Goal: Task Accomplishment & Management: Complete application form

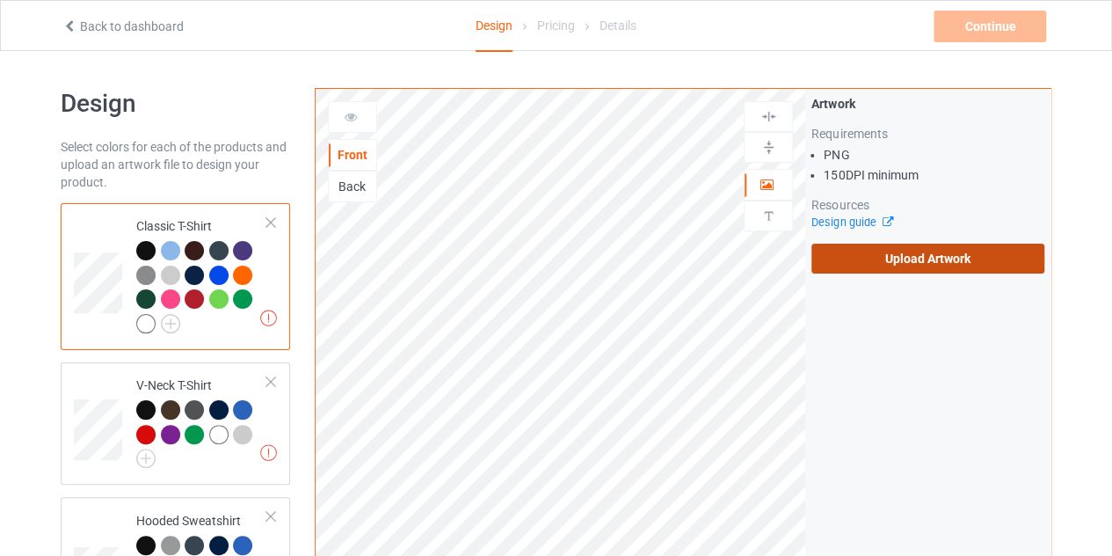
click at [901, 263] on label "Upload Artwork" at bounding box center [928, 259] width 233 height 30
click at [0, 0] on input "Upload Artwork" at bounding box center [0, 0] width 0 height 0
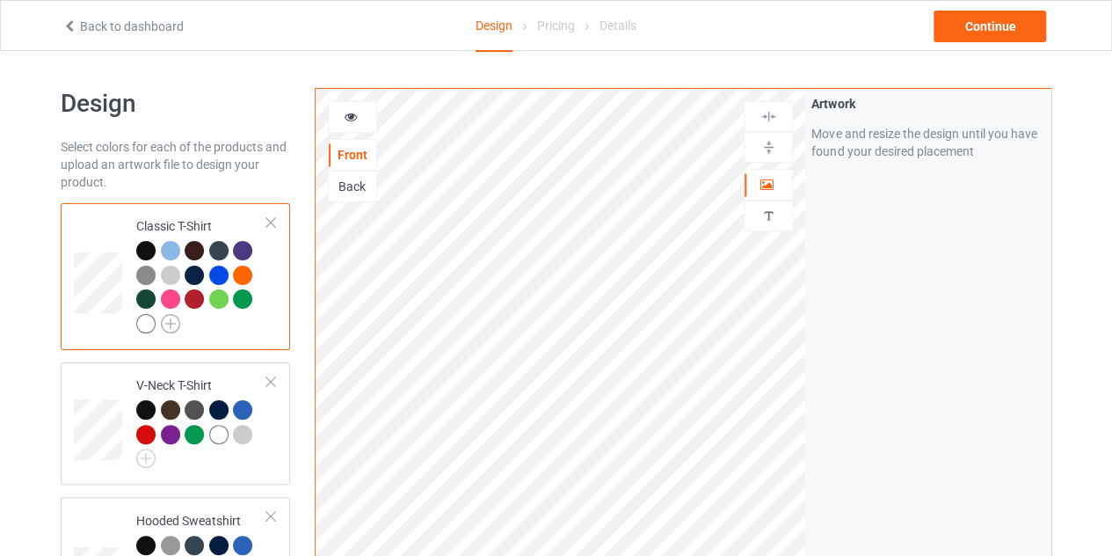
click at [171, 323] on img at bounding box center [170, 323] width 19 height 19
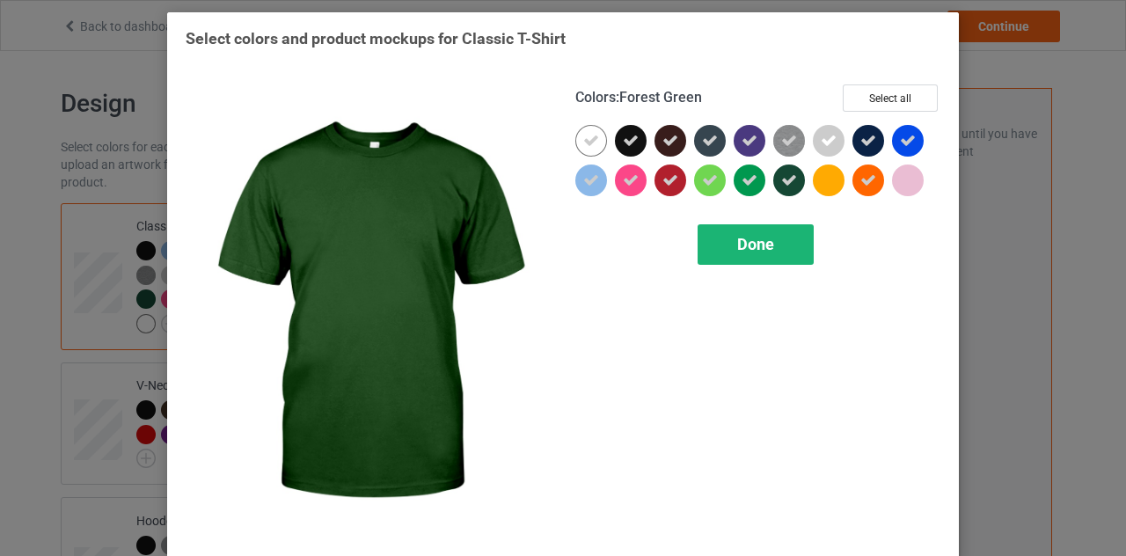
click at [755, 237] on span "Done" at bounding box center [755, 244] width 37 height 18
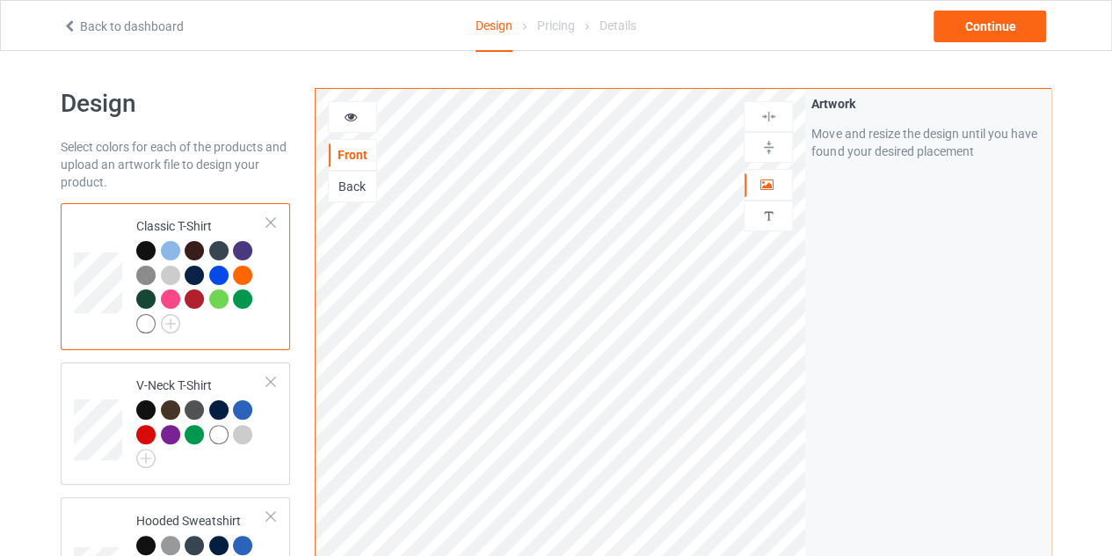
click at [236, 252] on div at bounding box center [242, 250] width 19 height 19
click at [244, 245] on div at bounding box center [242, 250] width 19 height 19
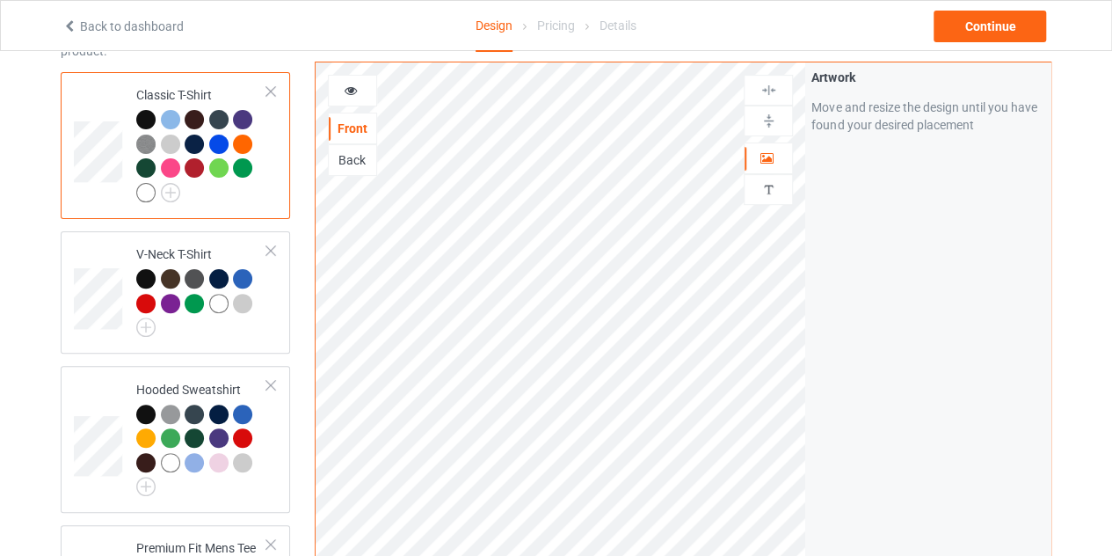
scroll to position [132, 0]
click at [237, 119] on div at bounding box center [242, 118] width 19 height 19
click at [352, 85] on icon at bounding box center [351, 88] width 15 height 12
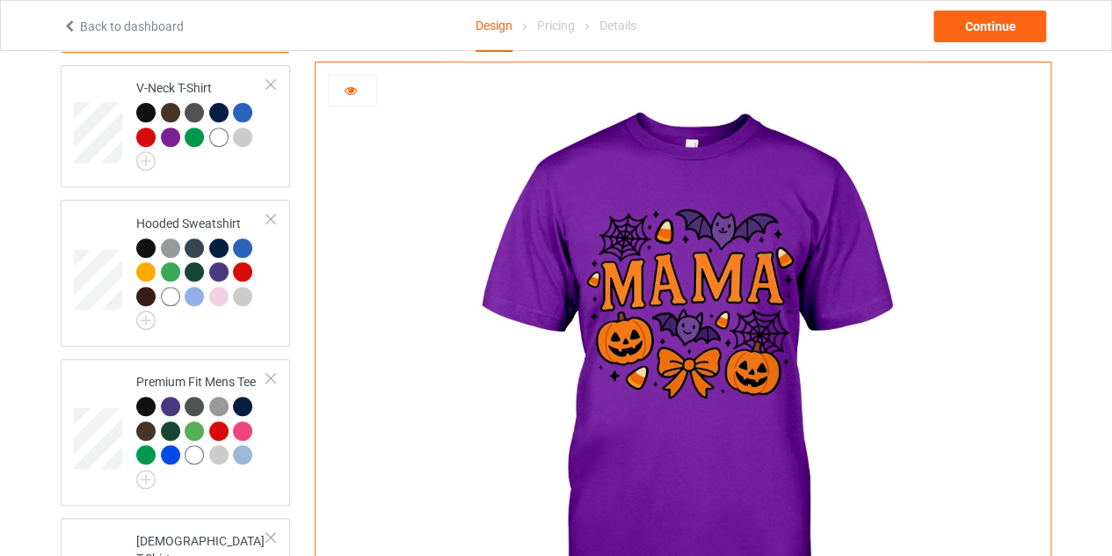
scroll to position [292, 0]
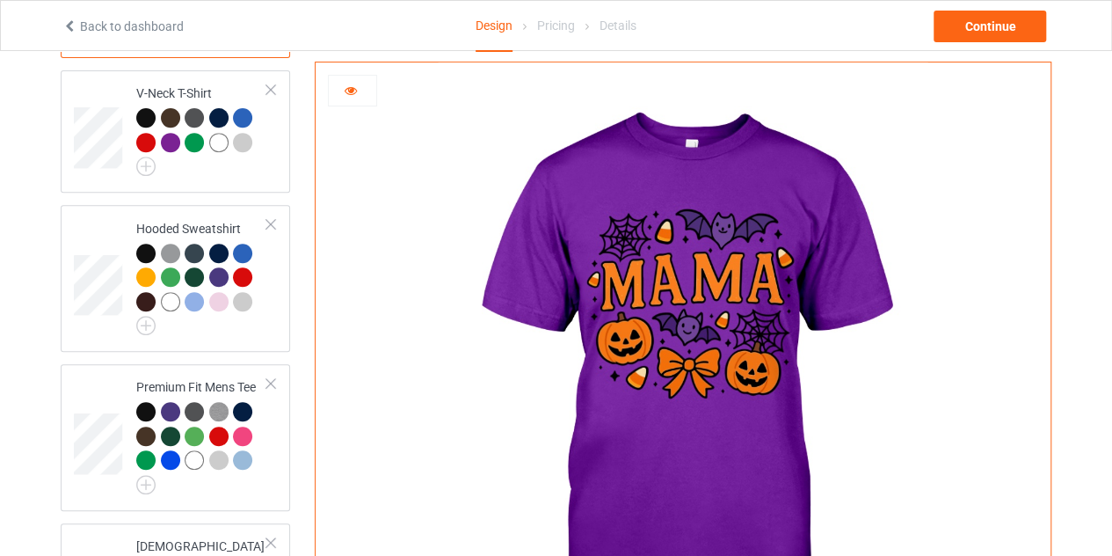
click at [356, 92] on icon at bounding box center [351, 88] width 15 height 12
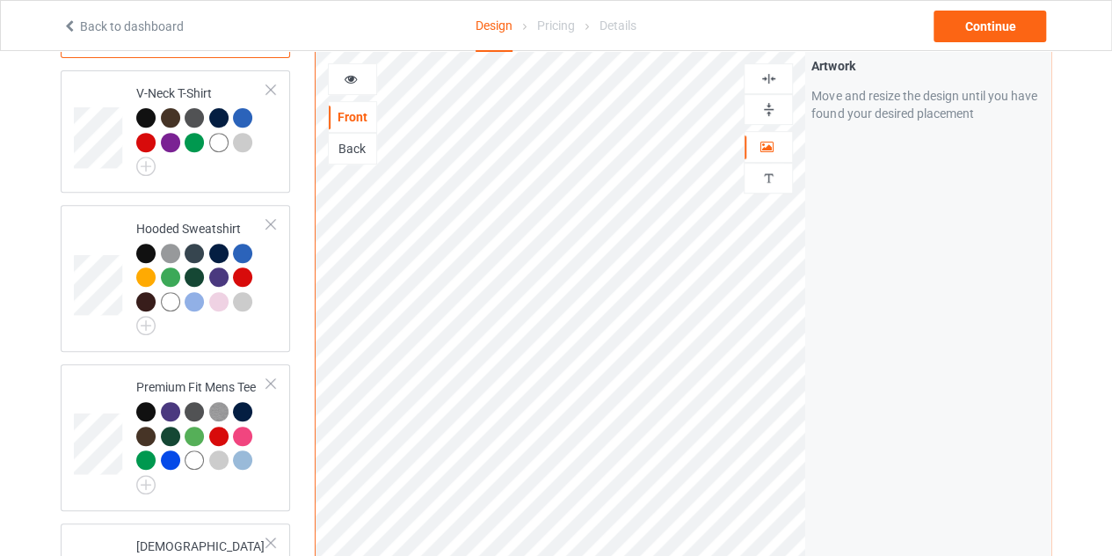
click at [358, 70] on div at bounding box center [352, 79] width 47 height 18
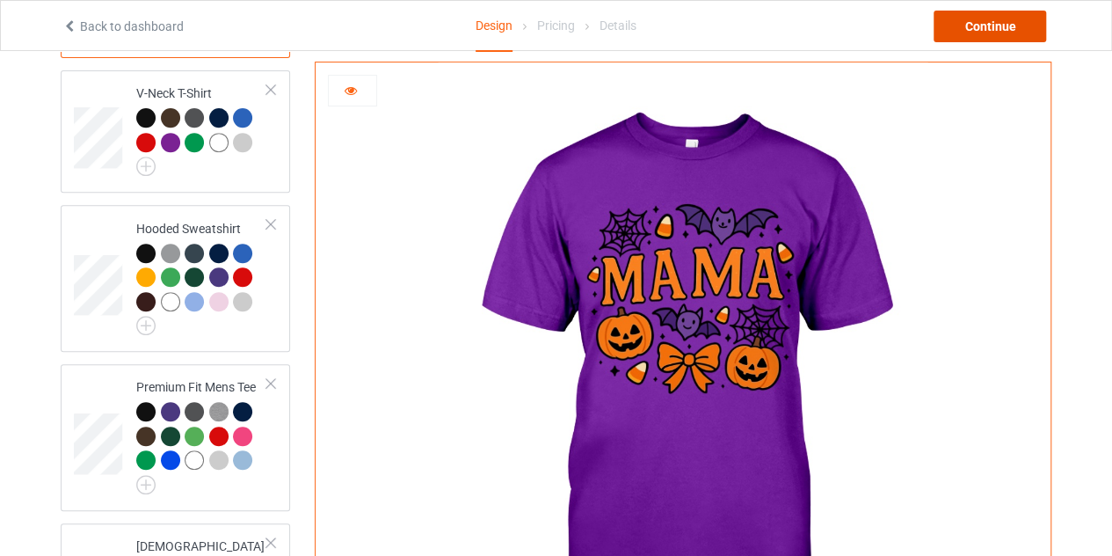
click at [973, 27] on div "Continue" at bounding box center [990, 27] width 113 height 32
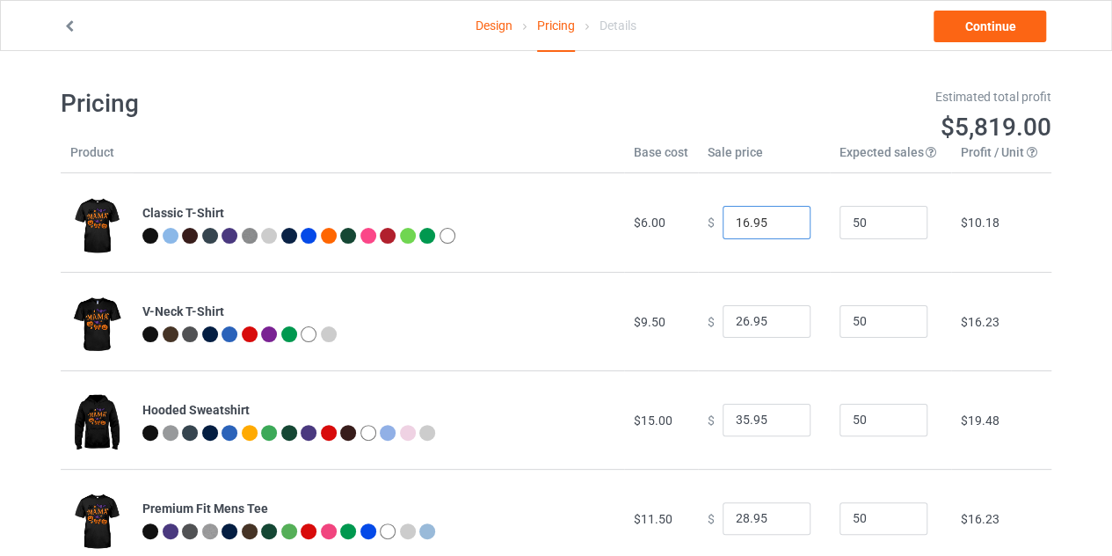
type input "16.95"
click at [777, 216] on input "16.95" at bounding box center [767, 222] width 88 height 33
click at [968, 27] on link "Continue" at bounding box center [990, 27] width 113 height 32
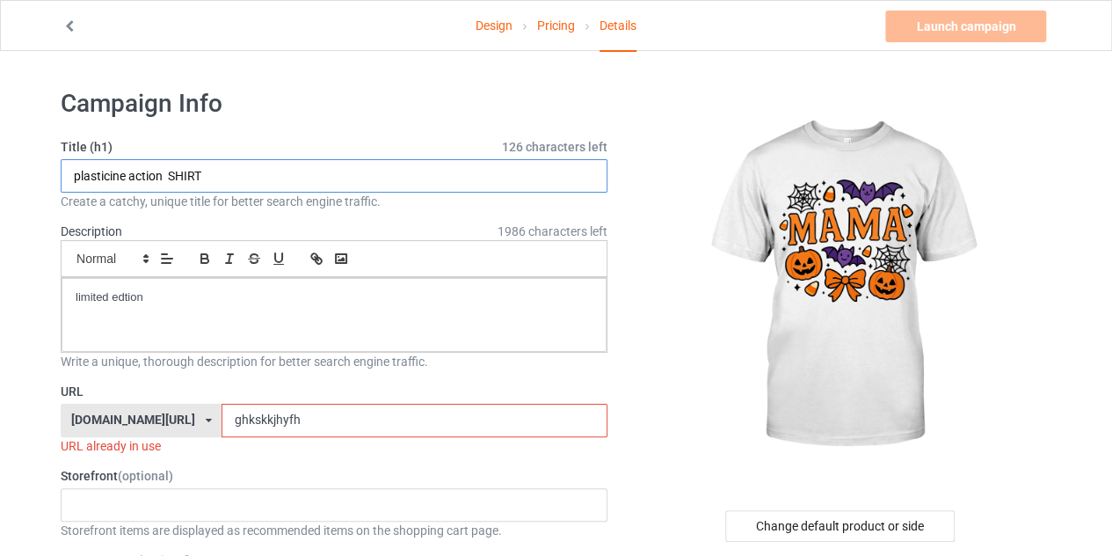
click at [157, 177] on input "plasticine action SHIRT" at bounding box center [334, 175] width 547 height 33
drag, startPoint x: 164, startPoint y: 176, endPoint x: 74, endPoint y: 175, distance: 89.7
click at [74, 175] on input "plasticine action SHIRT" at bounding box center [334, 175] width 547 height 33
type input "mama SHIRT"
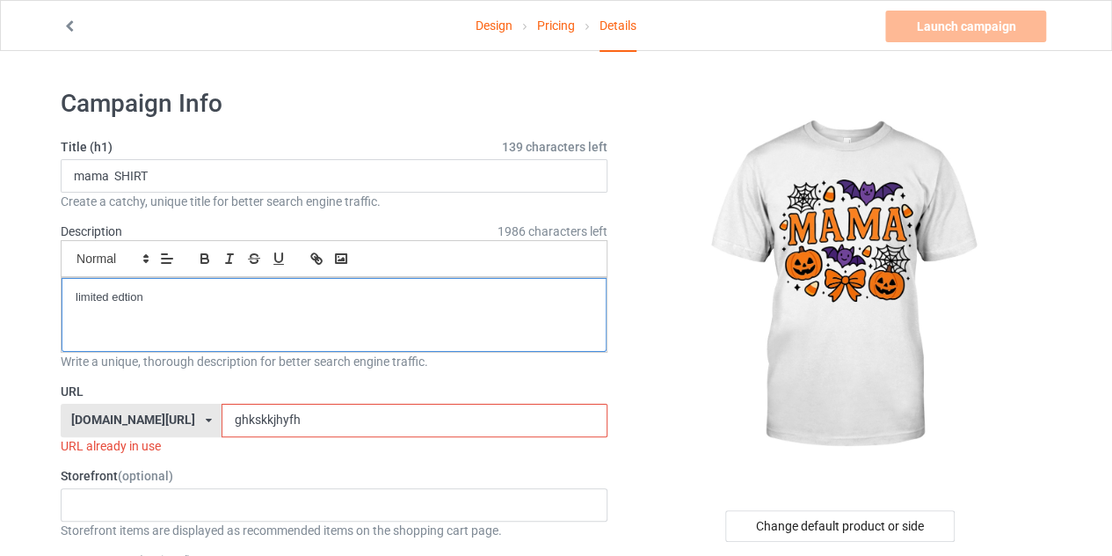
click at [154, 291] on p "limited edtion" at bounding box center [334, 297] width 517 height 17
click at [299, 414] on input "ghkskkjhyfh" at bounding box center [414, 420] width 385 height 33
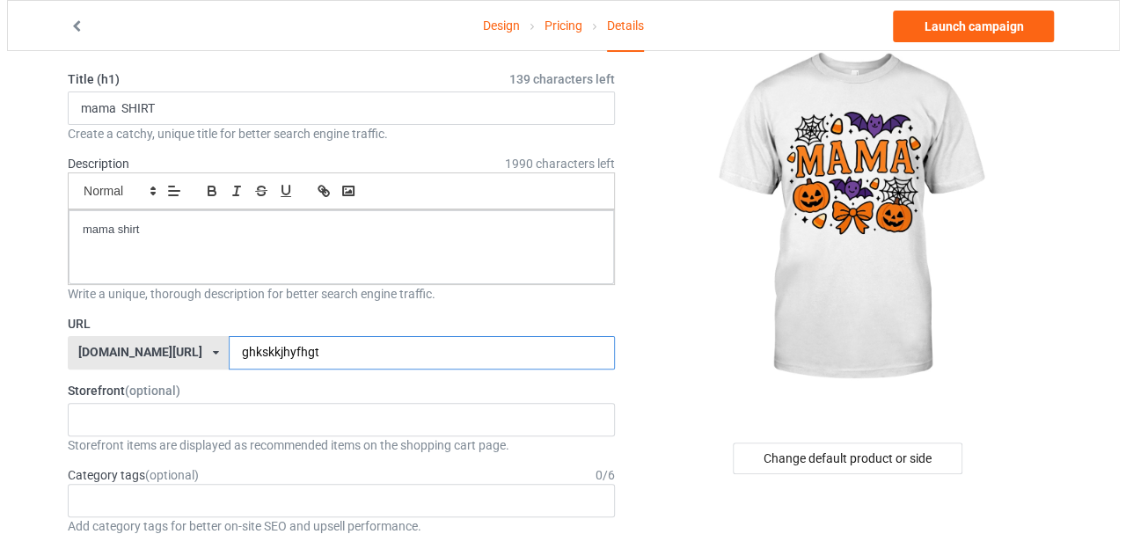
scroll to position [45, 0]
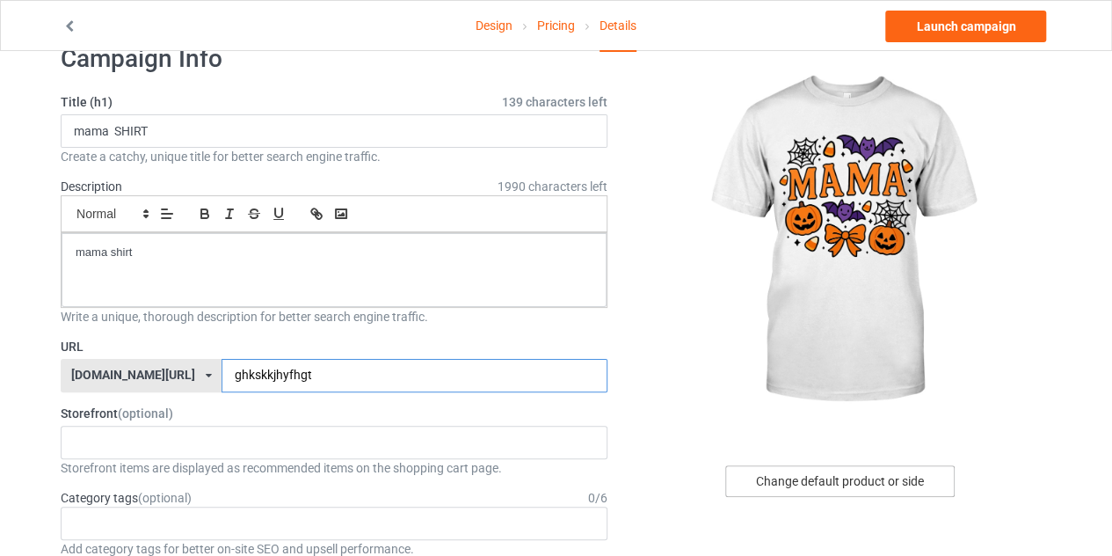
type input "ghkskkjhyfhgt"
click at [838, 485] on div "Change default product or side" at bounding box center [841, 481] width 230 height 32
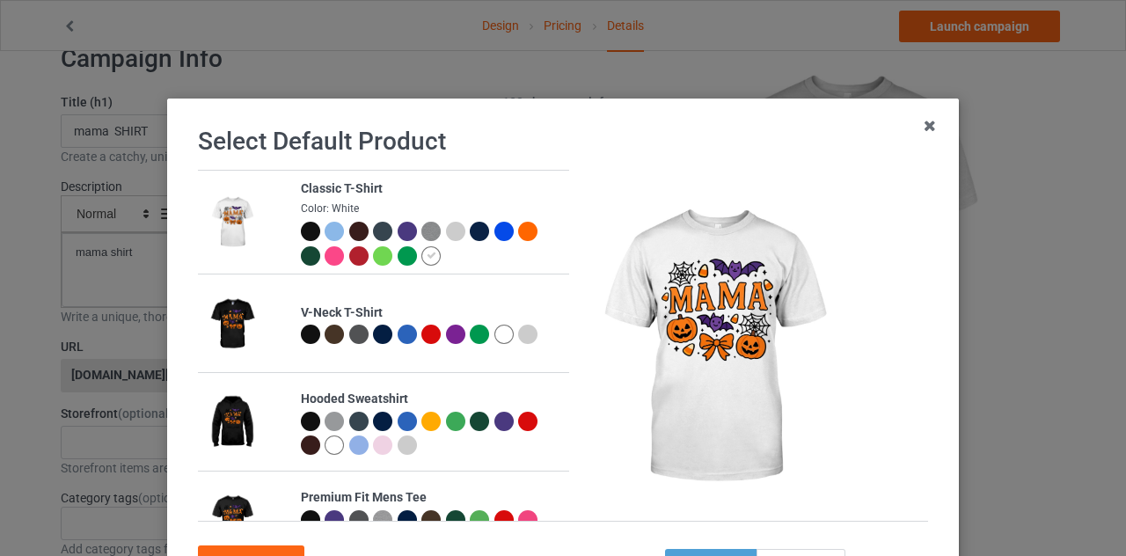
click at [402, 232] on div at bounding box center [407, 231] width 19 height 19
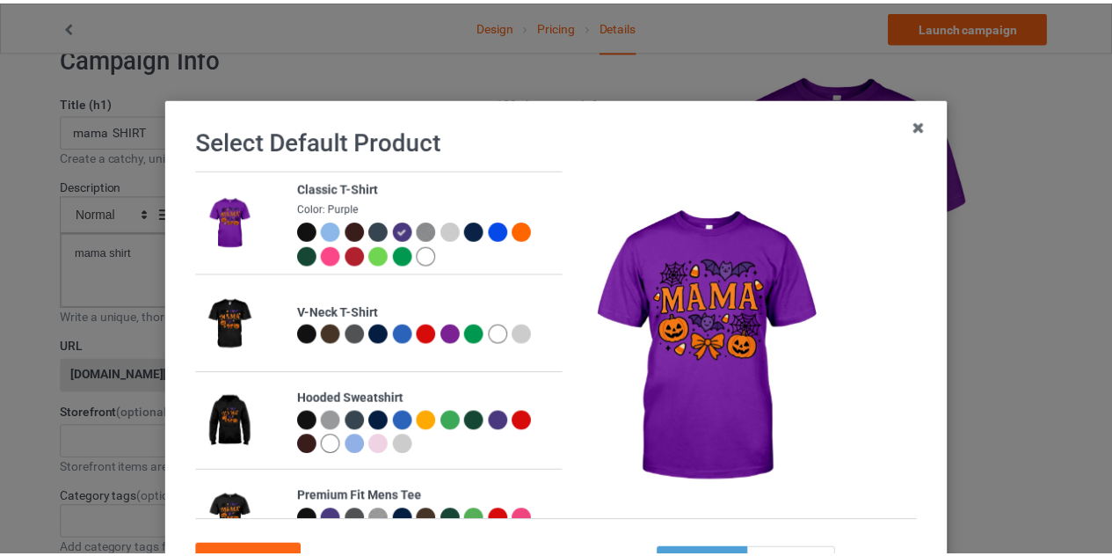
scroll to position [150, 0]
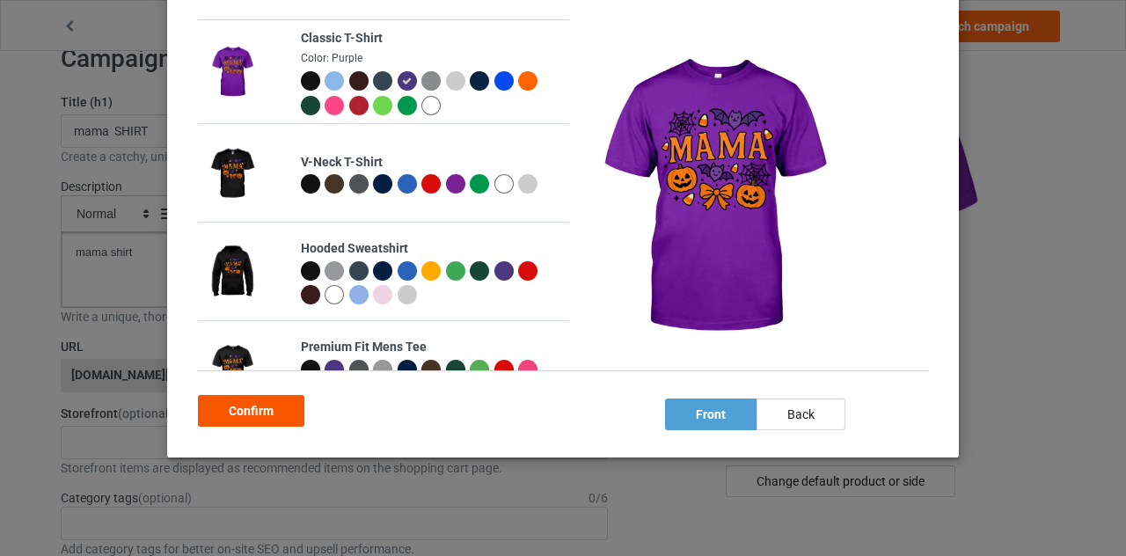
click at [263, 410] on div "Confirm" at bounding box center [251, 411] width 106 height 32
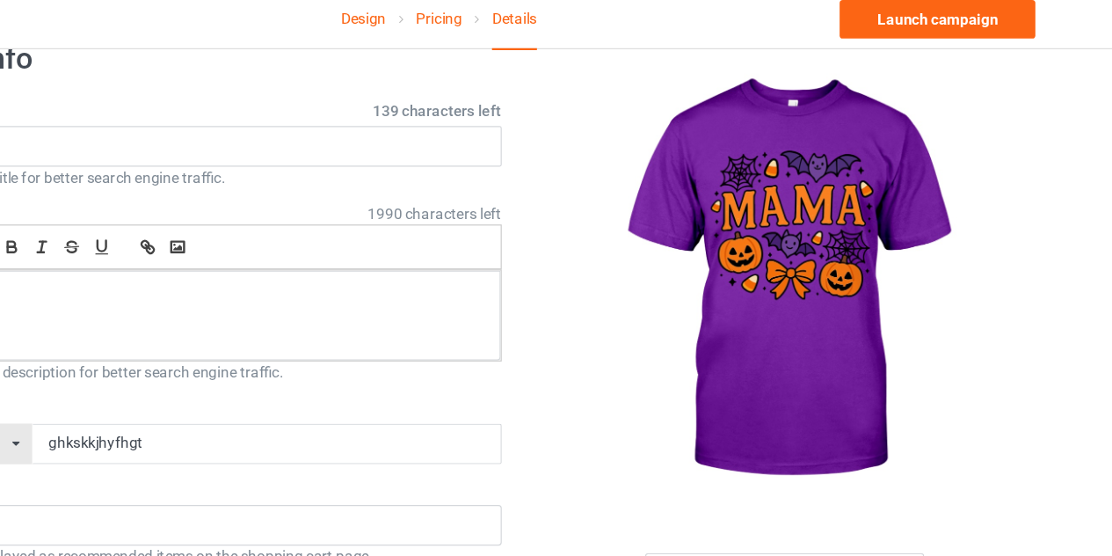
scroll to position [45, 0]
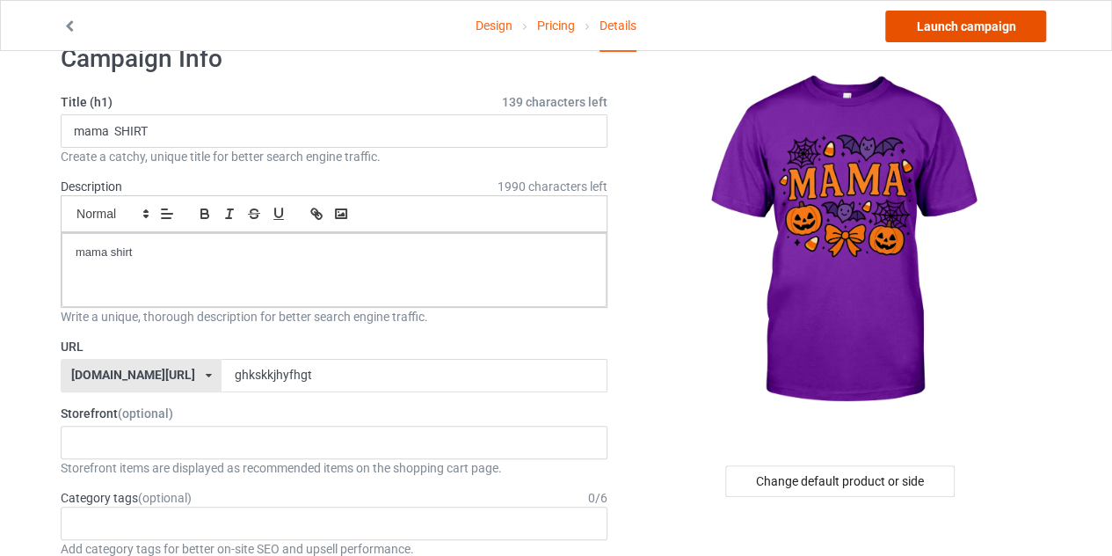
click at [944, 37] on link "Launch campaign" at bounding box center [966, 27] width 161 height 32
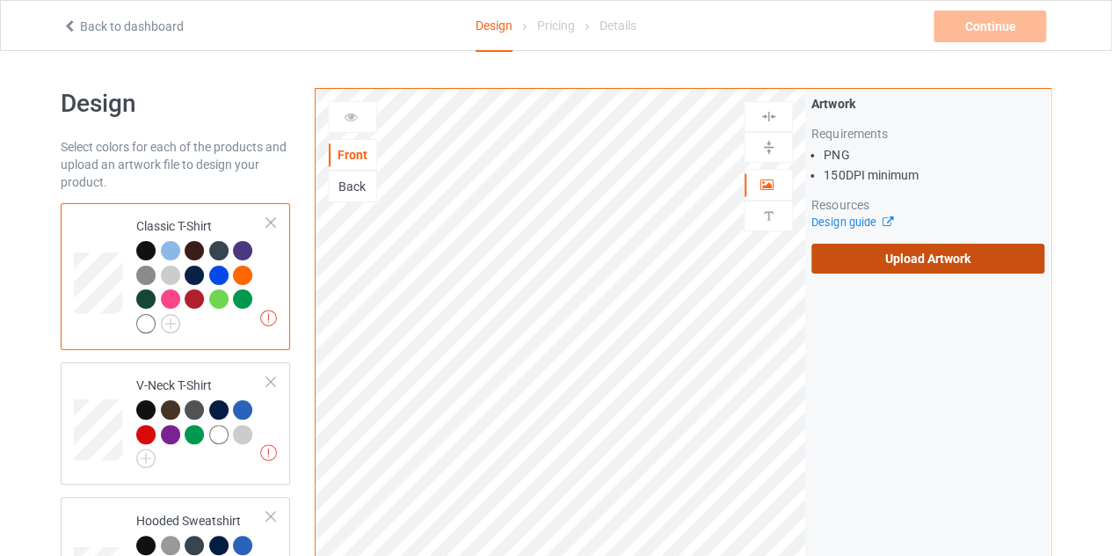
click at [873, 256] on label "Upload Artwork" at bounding box center [928, 259] width 233 height 30
click at [0, 0] on input "Upload Artwork" at bounding box center [0, 0] width 0 height 0
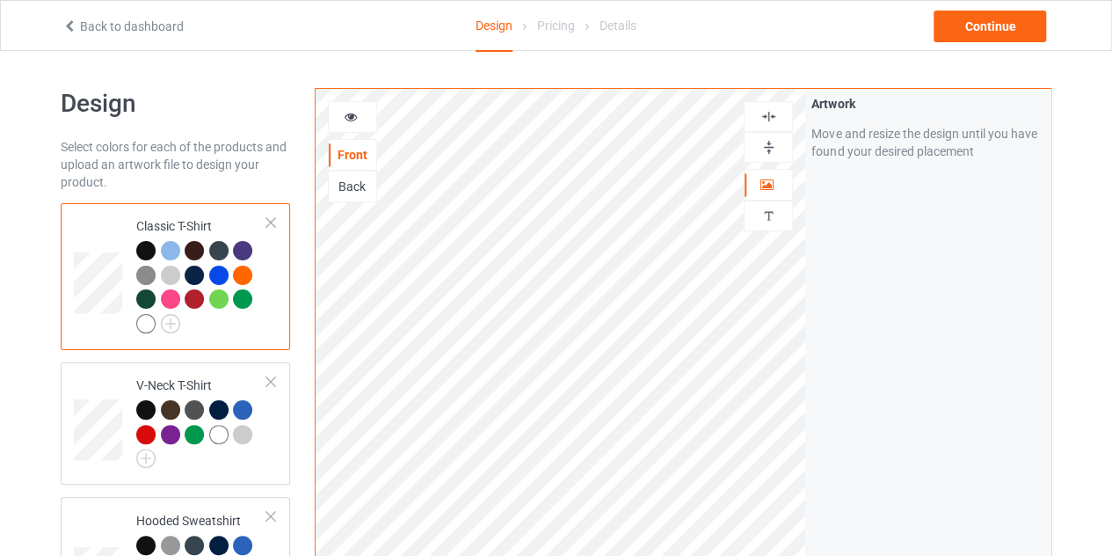
click at [236, 249] on div at bounding box center [242, 250] width 19 height 19
click at [350, 120] on icon at bounding box center [351, 114] width 15 height 12
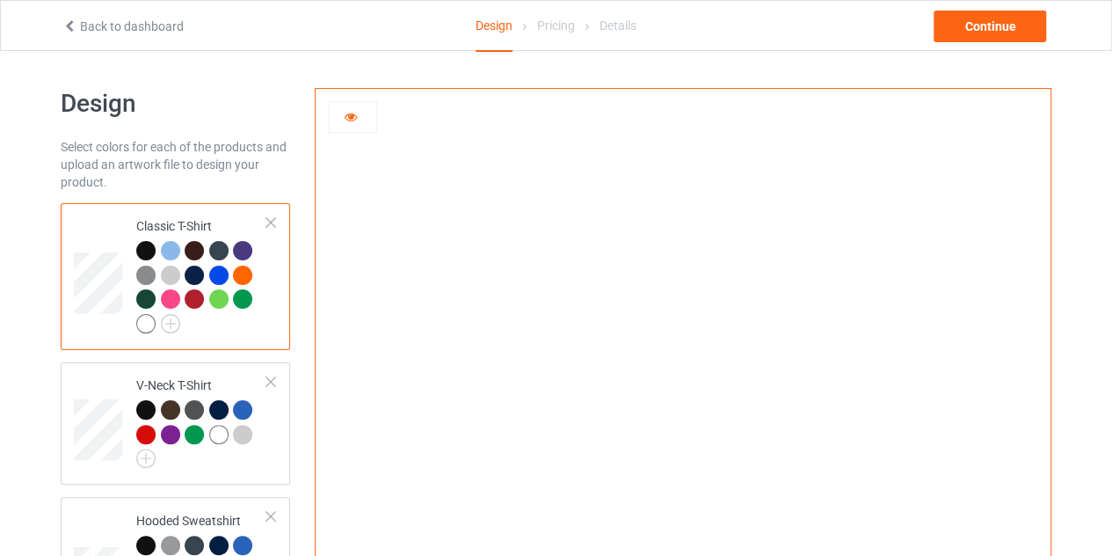
click at [350, 120] on icon at bounding box center [351, 114] width 15 height 12
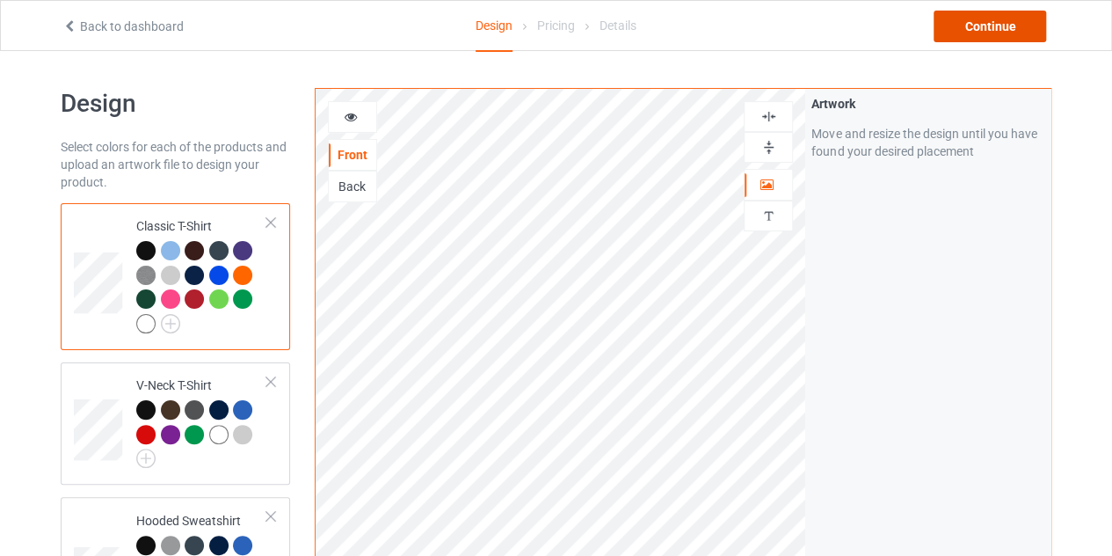
click at [974, 18] on div "Continue" at bounding box center [990, 27] width 113 height 32
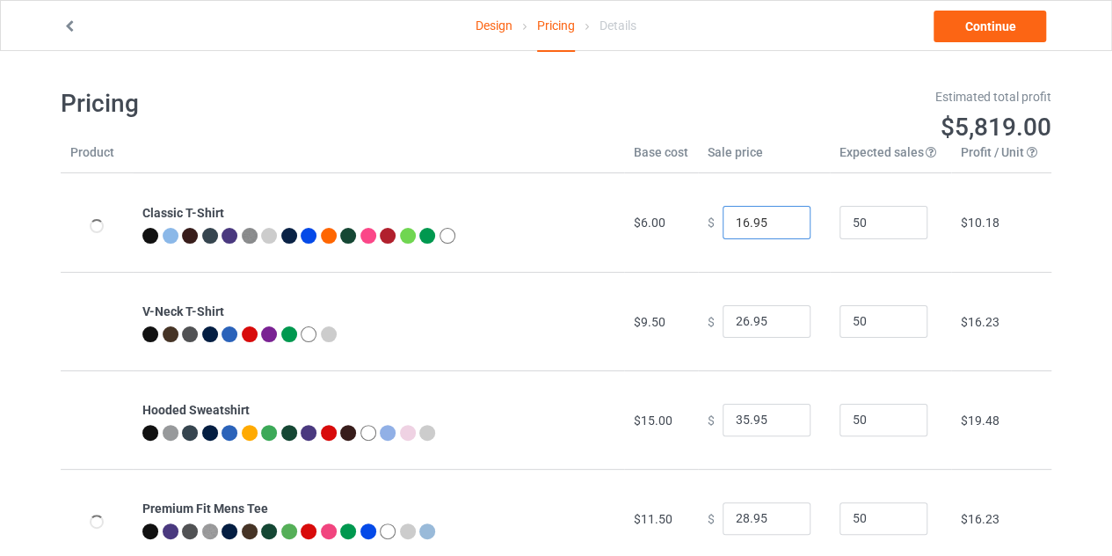
type input "16.95"
click at [784, 218] on input "16.95" at bounding box center [767, 222] width 88 height 33
click at [1003, 24] on link "Continue" at bounding box center [990, 27] width 113 height 32
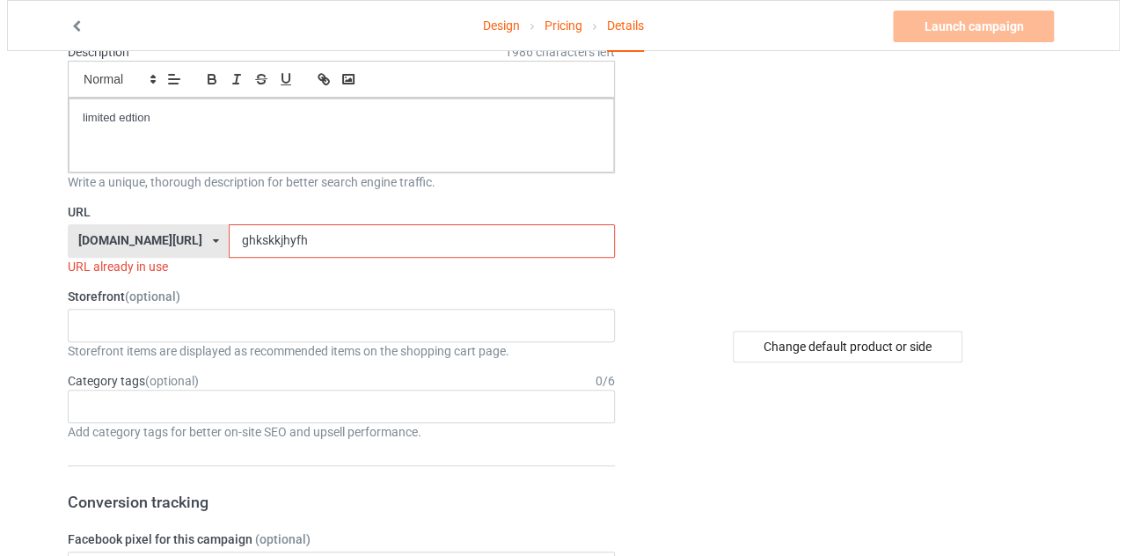
scroll to position [186, 0]
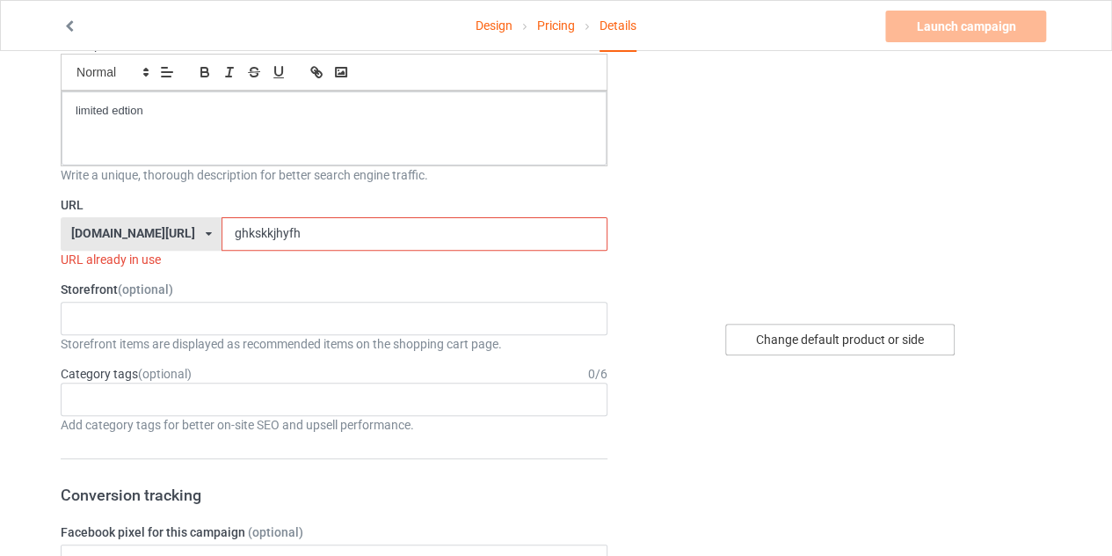
click at [806, 330] on div "Change default product or side" at bounding box center [841, 340] width 230 height 32
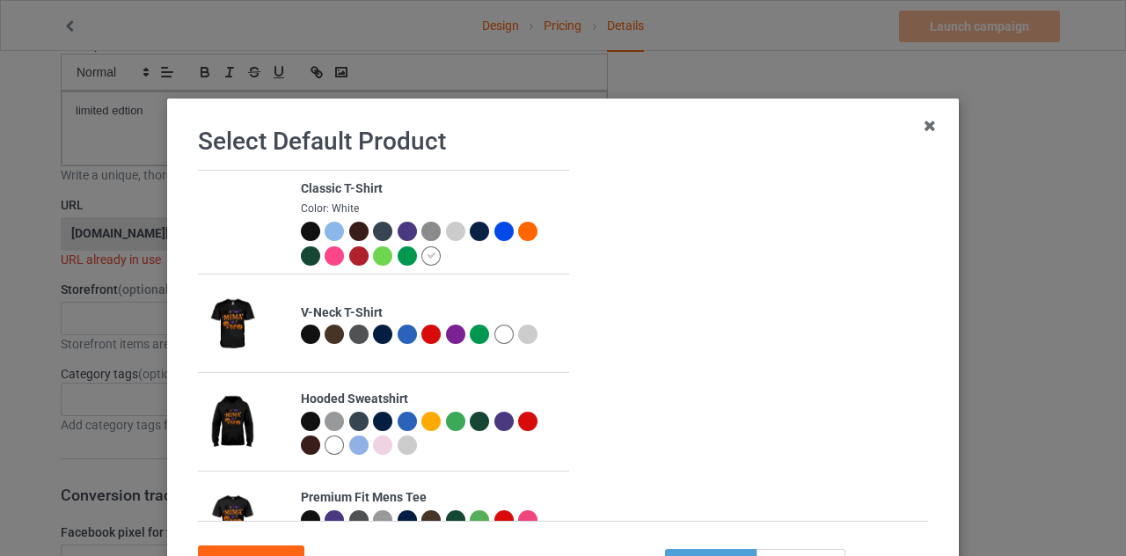
click at [398, 225] on div at bounding box center [407, 231] width 19 height 19
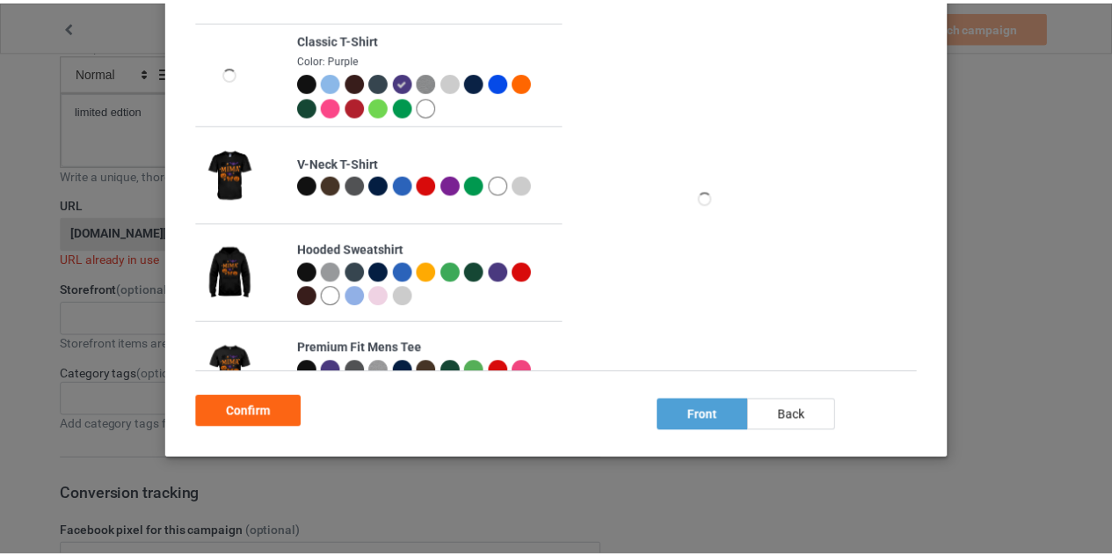
scroll to position [150, 0]
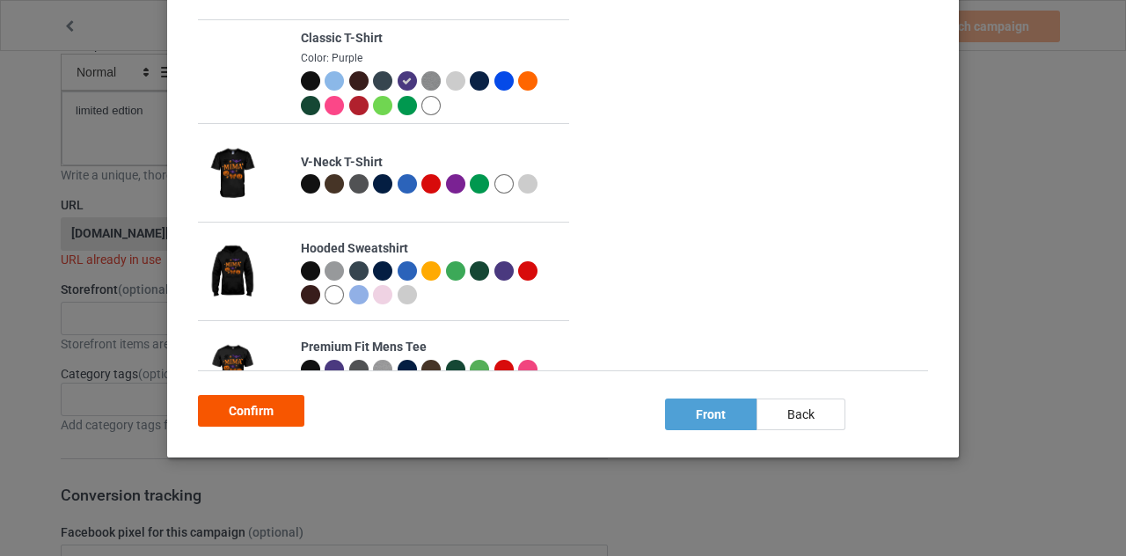
click at [273, 403] on div "Confirm" at bounding box center [251, 411] width 106 height 32
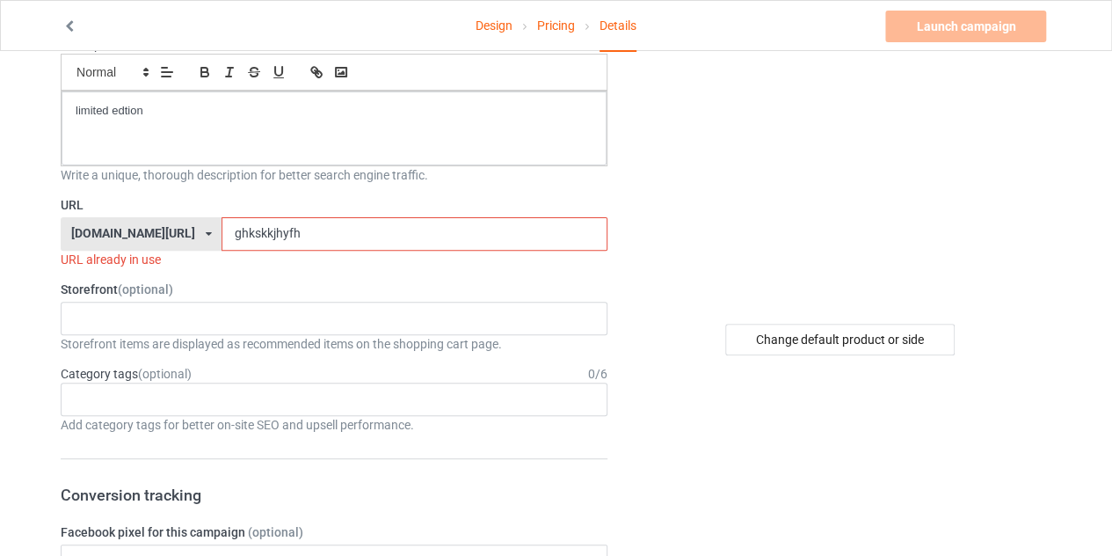
click at [314, 232] on input "ghkskkjhyfh" at bounding box center [414, 233] width 385 height 33
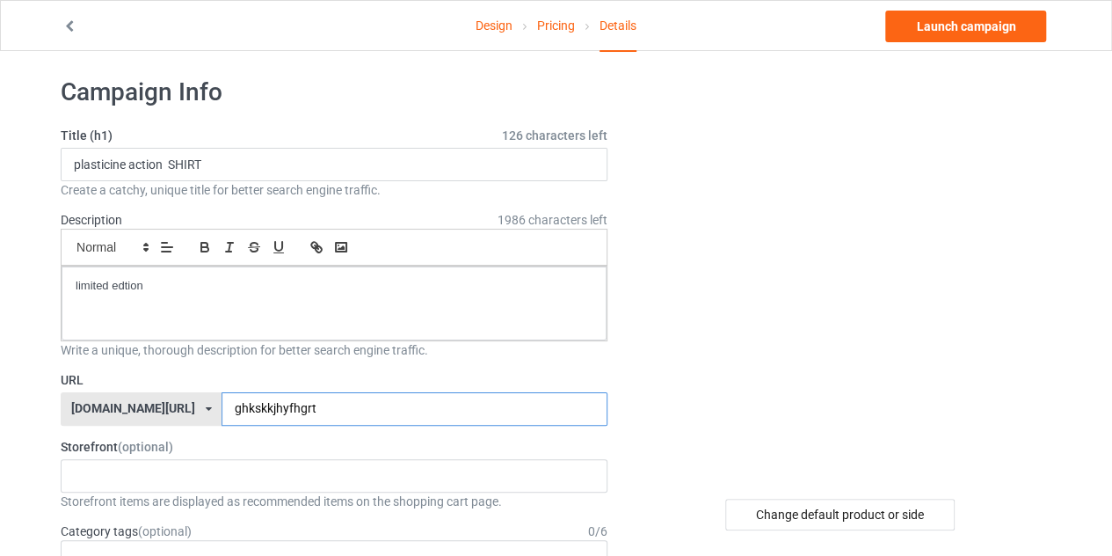
scroll to position [21, 0]
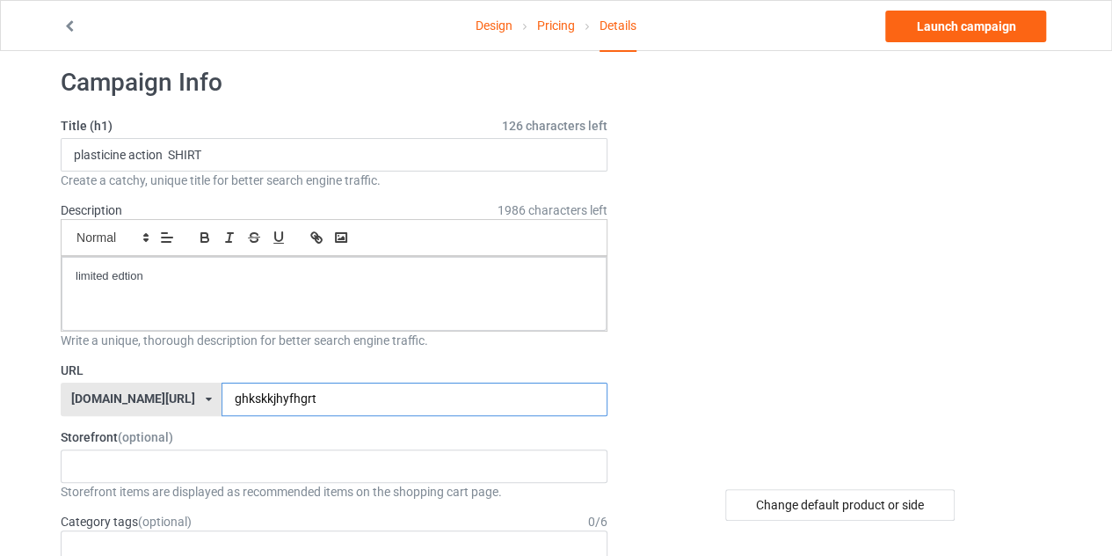
type input "ghkskkjhyfhgrt"
drag, startPoint x: 164, startPoint y: 156, endPoint x: 79, endPoint y: 157, distance: 84.4
click at [79, 157] on input "plasticine action SHIRT" at bounding box center [334, 154] width 547 height 33
type input "mima SHIRT"
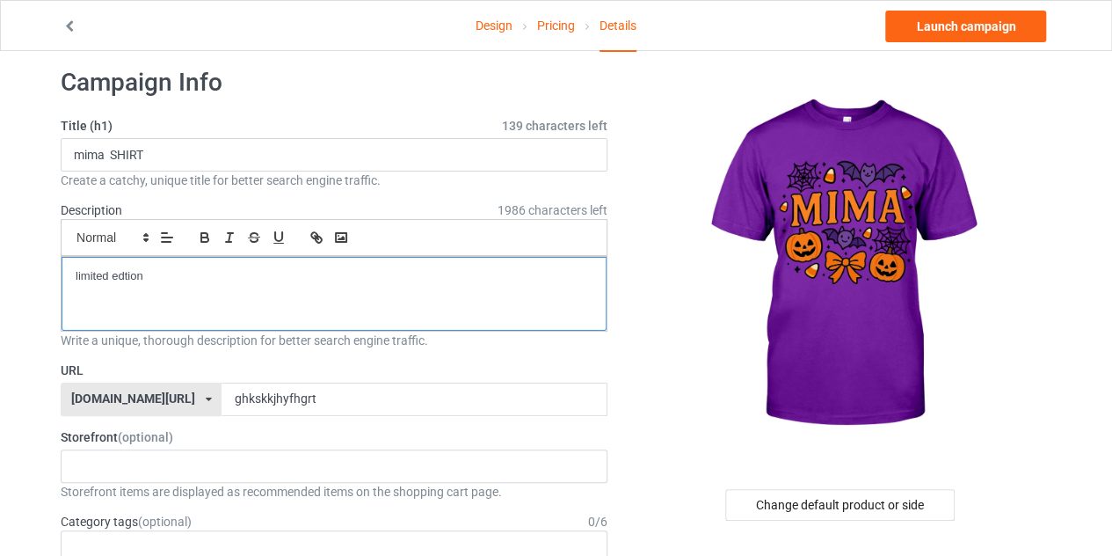
click at [136, 264] on div "limited edtion" at bounding box center [334, 294] width 545 height 74
drag, startPoint x: 148, startPoint y: 271, endPoint x: 65, endPoint y: 277, distance: 82.9
click at [65, 277] on div "limited edtion" at bounding box center [334, 294] width 545 height 74
click at [141, 274] on p "mima" at bounding box center [334, 276] width 517 height 17
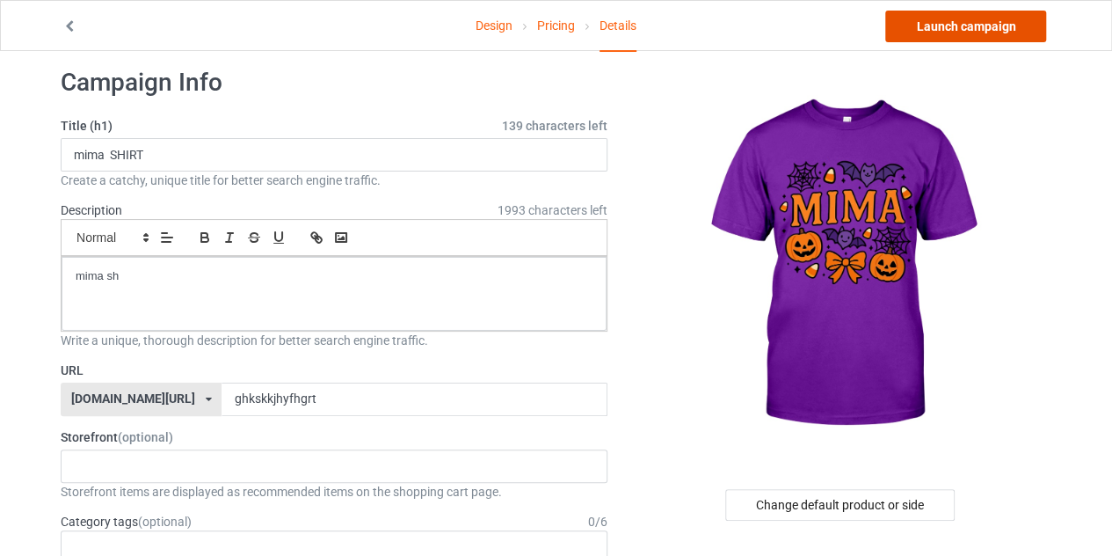
click at [930, 33] on link "Launch campaign" at bounding box center [966, 27] width 161 height 32
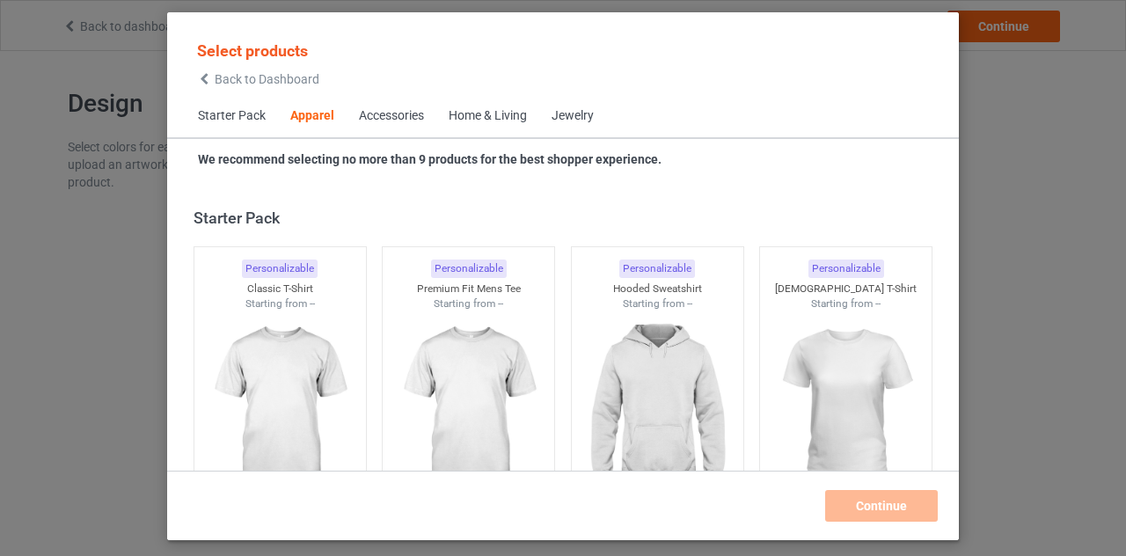
scroll to position [655, 0]
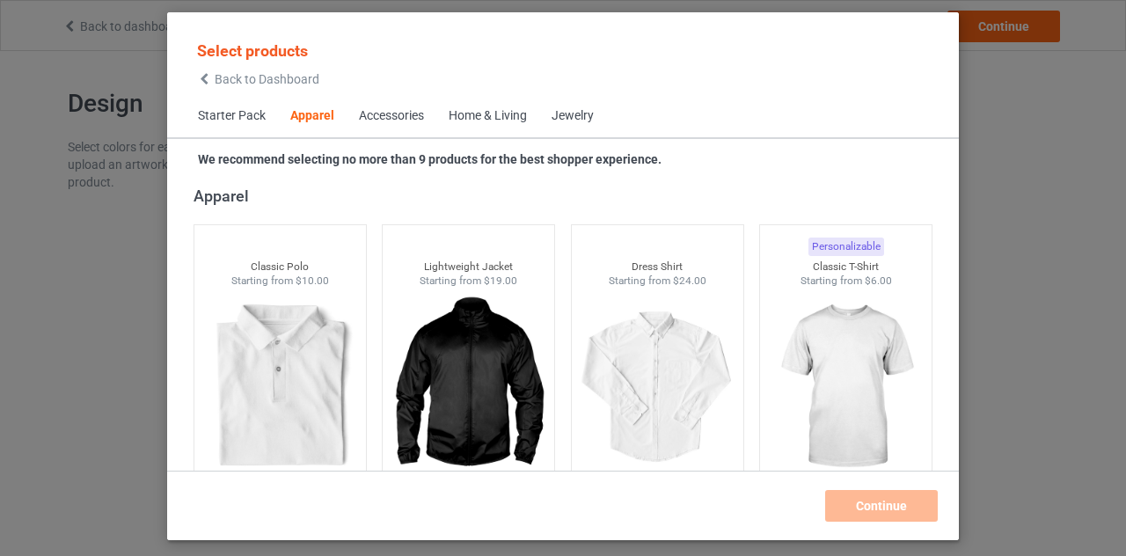
click at [201, 81] on icon at bounding box center [204, 79] width 15 height 12
